Goal: Check status: Check status

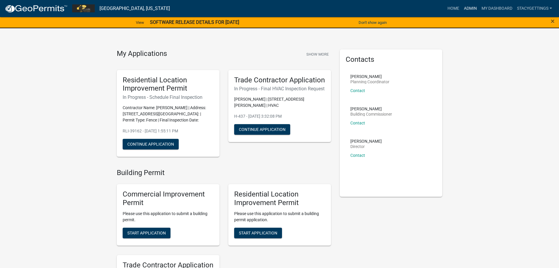
click at [466, 8] on link "Admin" at bounding box center [471, 8] width 18 height 11
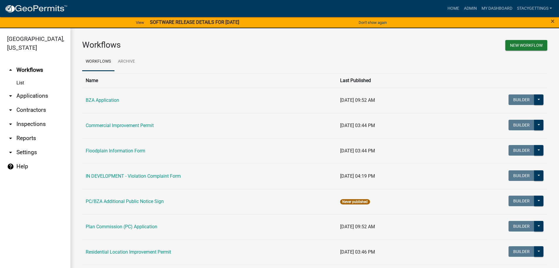
click at [124, 253] on link "Residential Location Improvement Permit" at bounding box center [128, 252] width 85 height 6
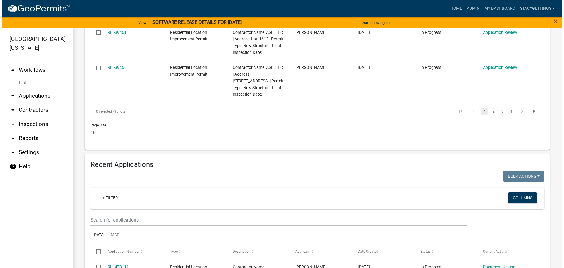
scroll to position [560, 0]
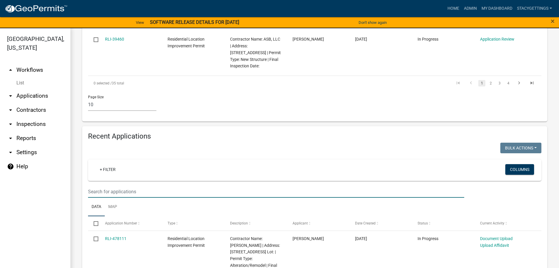
click at [115, 185] on input "text" at bounding box center [276, 191] width 376 height 12
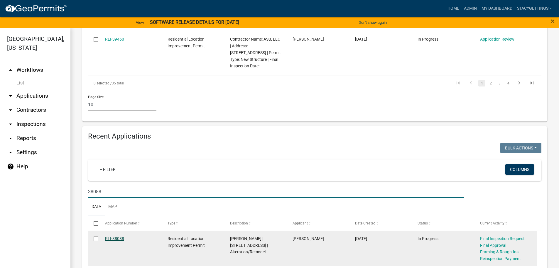
type input "38088"
click at [117, 236] on link "RLI-38088" at bounding box center [114, 238] width 19 height 5
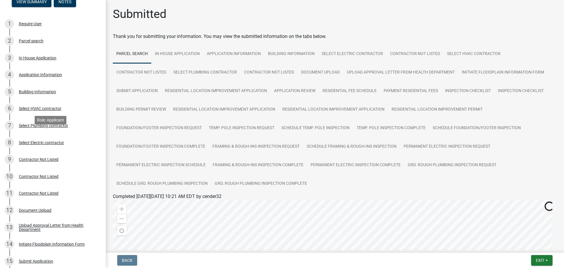
scroll to position [117, 0]
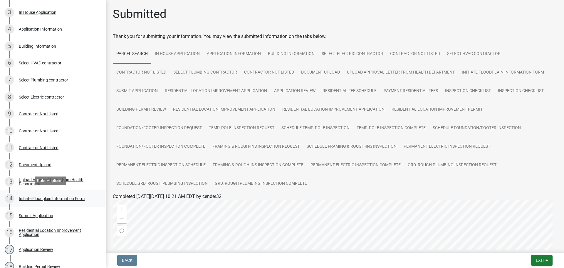
click at [70, 194] on div "14 Initiate Floodplain Information Form" at bounding box center [51, 198] width 92 height 9
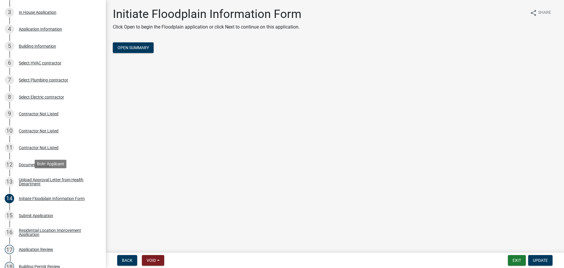
click at [54, 179] on div "Upload Approval Letter from Health Department" at bounding box center [58, 181] width 78 height 8
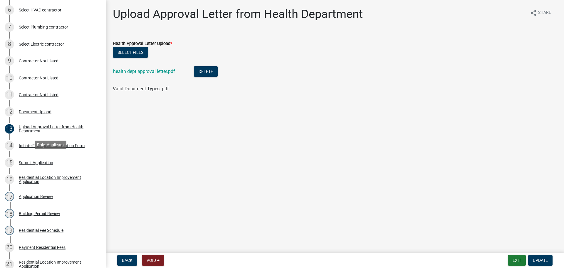
scroll to position [176, 0]
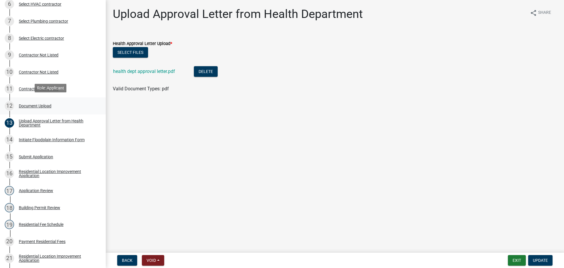
click at [27, 101] on div "12 Document Upload" at bounding box center [51, 105] width 92 height 9
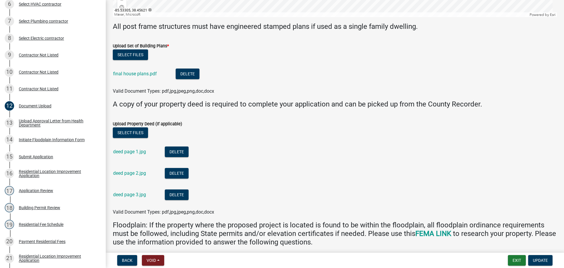
scroll to position [241, 0]
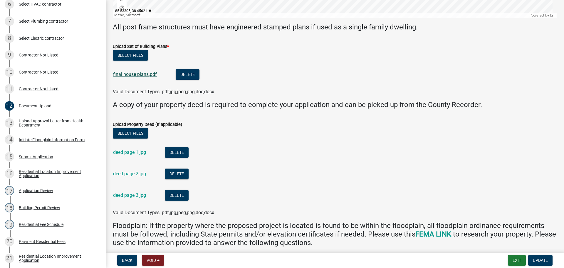
click at [142, 75] on link "final house plans.pdf" at bounding box center [135, 74] width 44 height 6
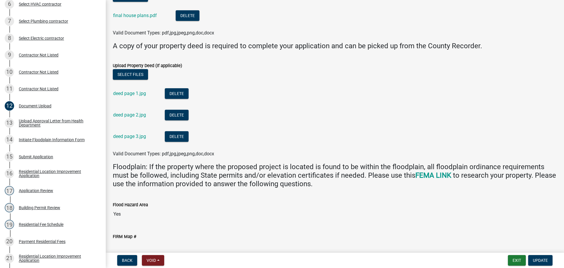
scroll to position [329, 0]
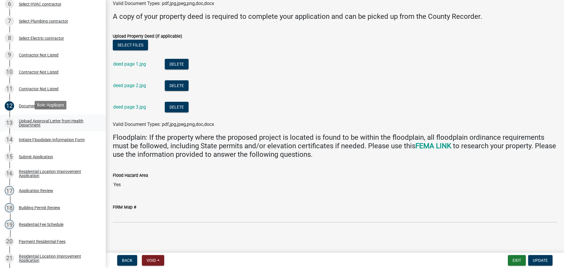
click at [28, 119] on div "Upload Approval Letter from Health Department" at bounding box center [58, 123] width 78 height 8
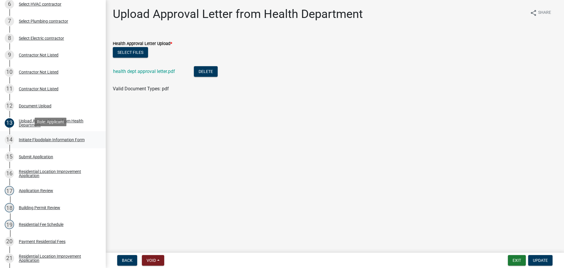
click at [28, 140] on div "Initiate Floodplain Information Form" at bounding box center [52, 139] width 66 height 4
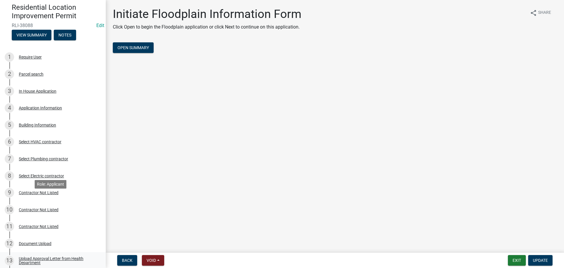
scroll to position [29, 0]
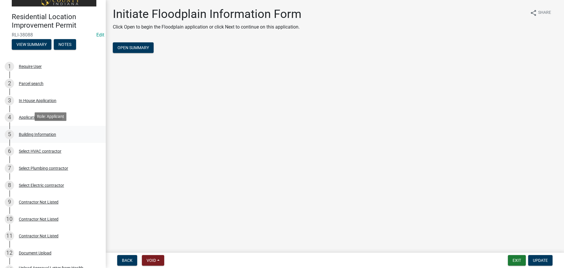
click at [41, 134] on div "Building Information" at bounding box center [37, 134] width 37 height 4
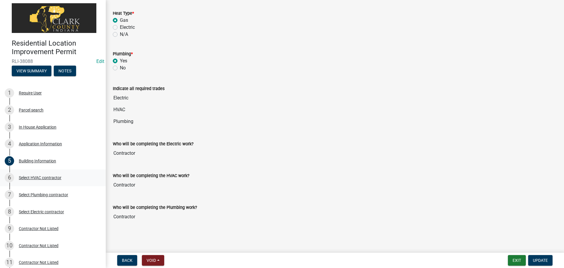
scroll to position [0, 0]
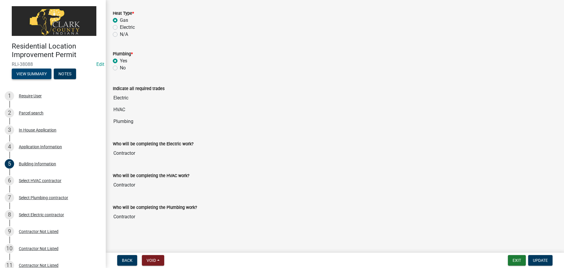
click at [35, 70] on button "View Summary" at bounding box center [32, 73] width 40 height 11
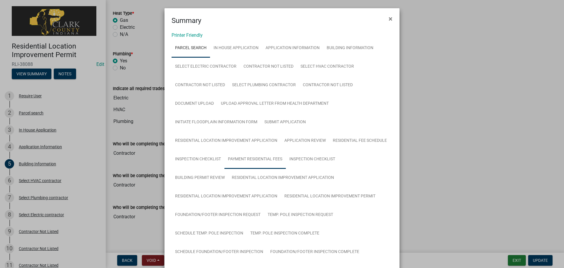
scroll to position [29, 0]
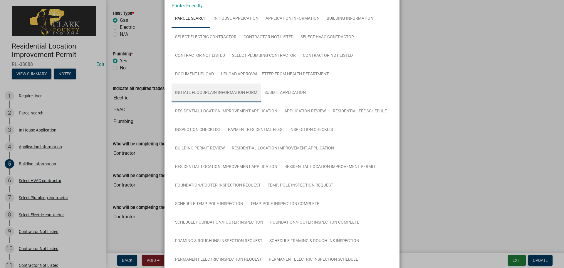
click at [240, 92] on link "Initiate Floodplain Information Form" at bounding box center [215, 92] width 89 height 19
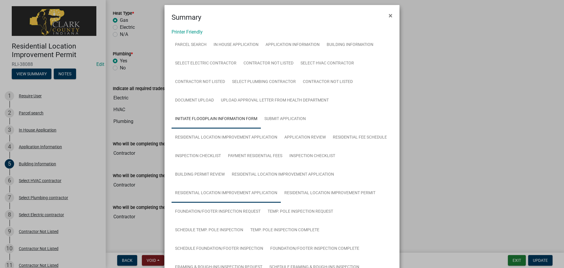
scroll to position [0, 0]
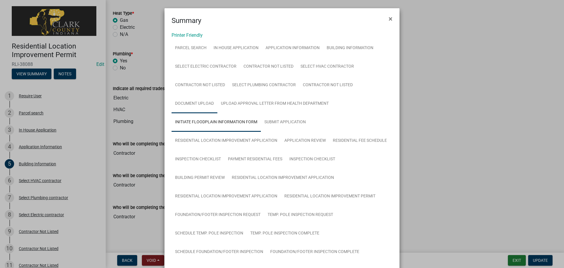
click at [194, 97] on link "Document Upload" at bounding box center [194, 103] width 46 height 19
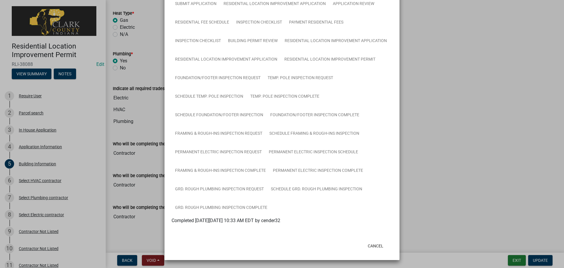
scroll to position [118, 0]
click at [381, 245] on button "Cancel" at bounding box center [375, 245] width 25 height 11
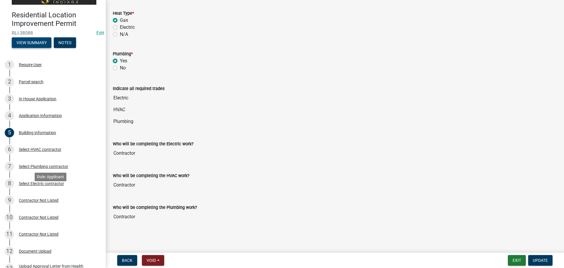
scroll to position [0, 0]
